Goal: Task Accomplishment & Management: Complete application form

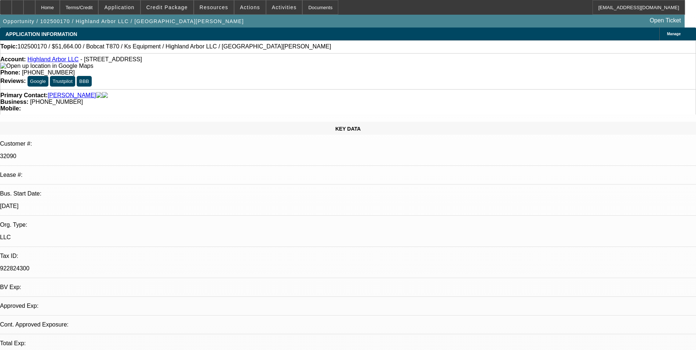
select select "0"
select select "1"
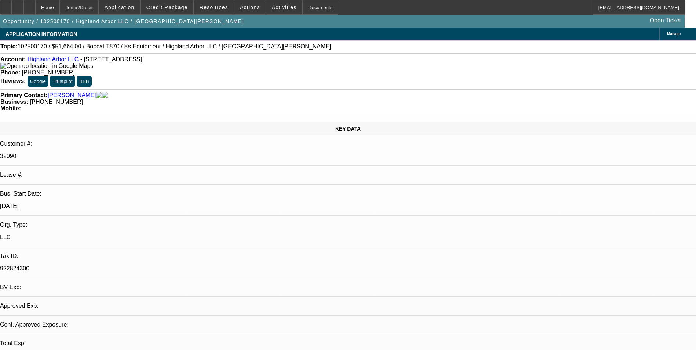
select select "6"
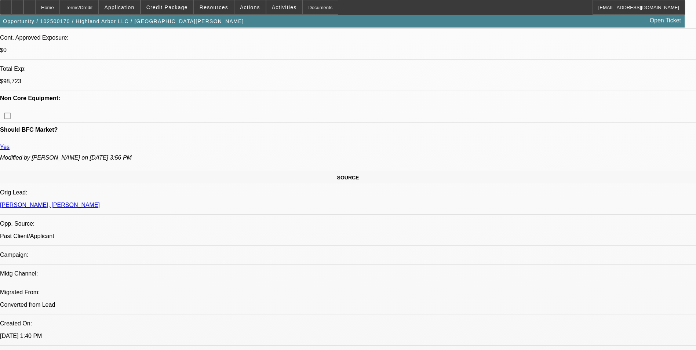
scroll to position [367, 0]
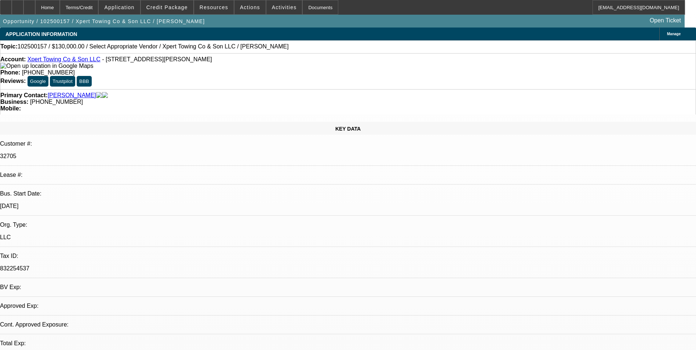
select select "0"
select select "2"
select select "0.1"
select select "1"
select select "2"
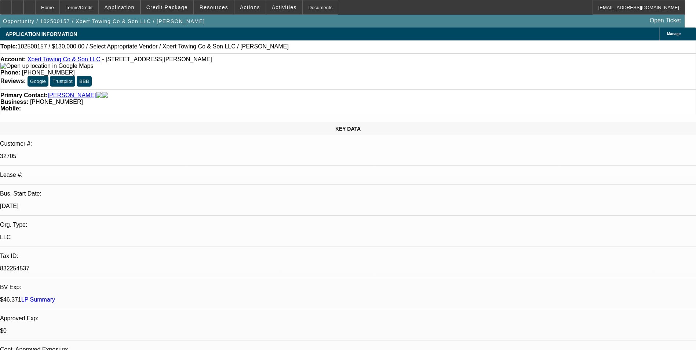
select select "4"
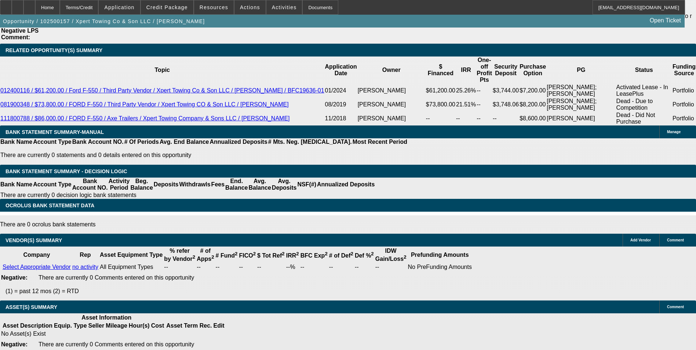
scroll to position [1276, 0]
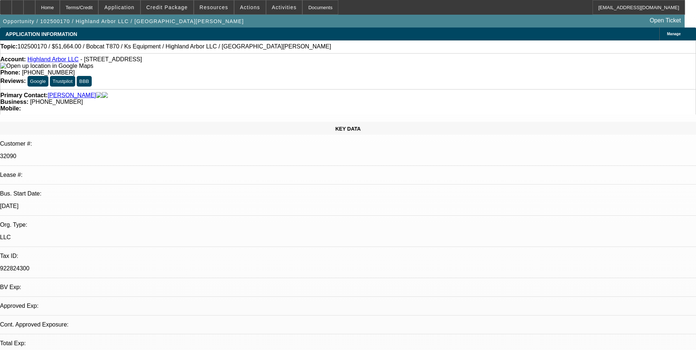
select select "0"
select select "1"
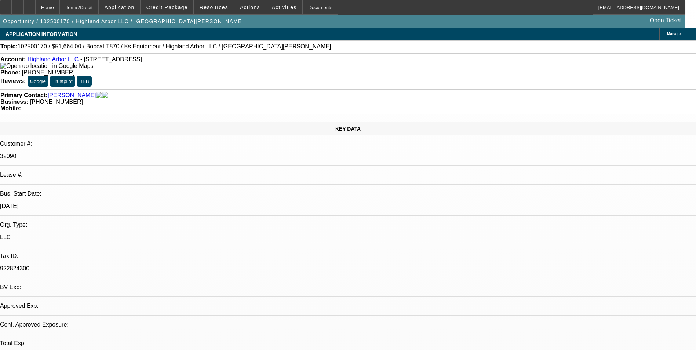
select select "6"
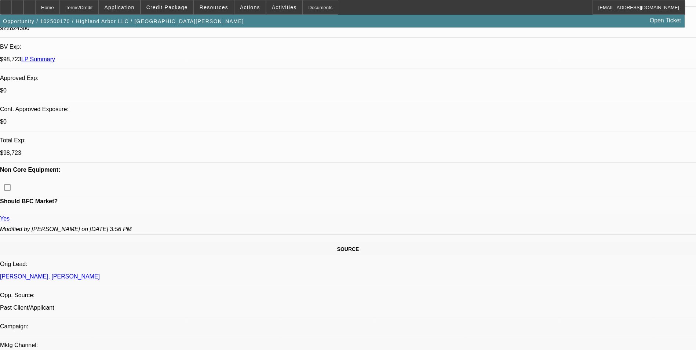
scroll to position [367, 0]
